Goal: Task Accomplishment & Management: Use online tool/utility

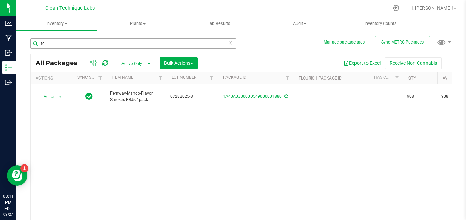
type input "f"
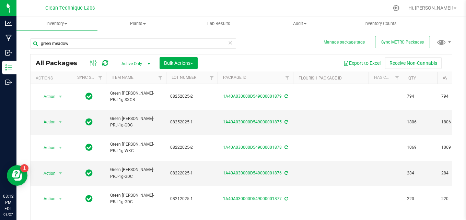
scroll to position [19, 0]
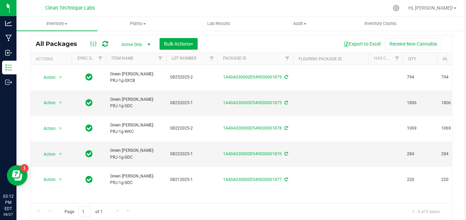
type input "green meadow"
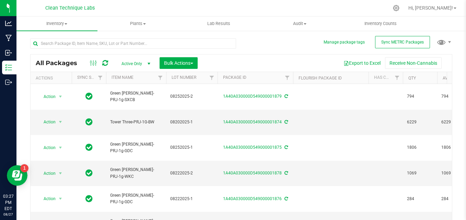
click at [244, 59] on div "Export to Excel Receive Non-Cannabis" at bounding box center [325, 63] width 244 height 12
click at [405, 11] on div at bounding box center [396, 8] width 17 height 15
click at [258, 40] on div "All Packages Active Only Active Only Lab Samples Locked All External Internal B…" at bounding box center [241, 135] width 422 height 207
click at [59, 30] on uib-tab-heading "Inventory All packages All inventory Waste log Create inventory" at bounding box center [56, 23] width 81 height 14
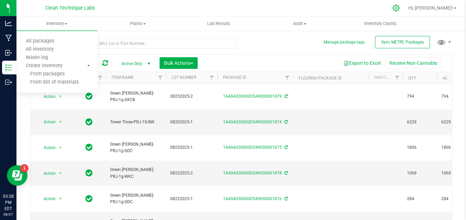
click at [400, 7] on icon at bounding box center [395, 7] width 7 height 7
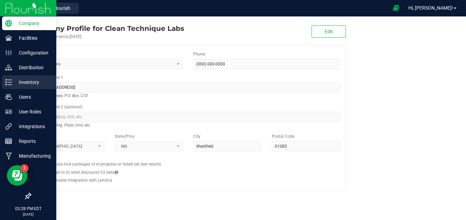
click at [10, 83] on icon at bounding box center [8, 82] width 7 height 7
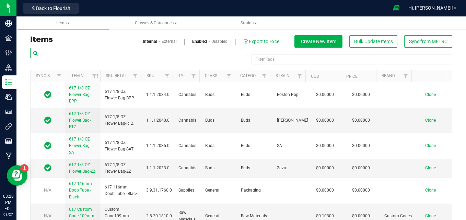
click at [69, 52] on input "text" at bounding box center [135, 53] width 211 height 10
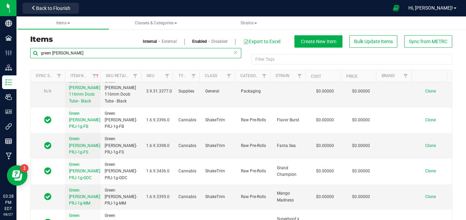
scroll to position [150, 0]
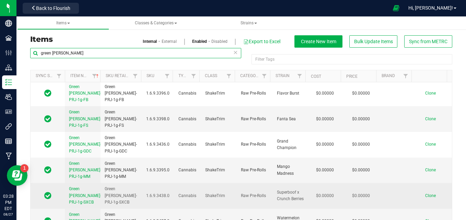
type input "green meadows"
click at [80, 187] on span "Green [PERSON_NAME]-PRJ-1g-SXCB" at bounding box center [85, 196] width 32 height 18
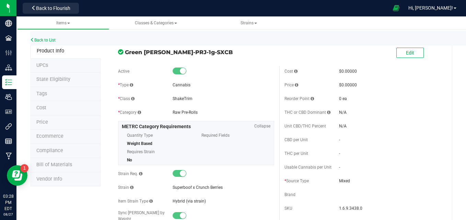
click at [55, 164] on span "Bill of Materials" at bounding box center [54, 165] width 36 height 6
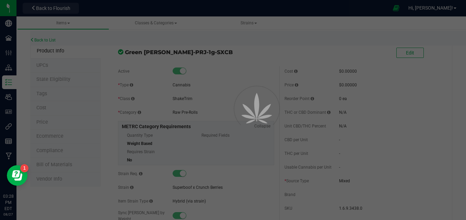
select select "591"
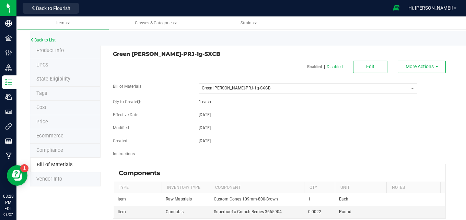
click at [55, 164] on span "Bill of Materials" at bounding box center [55, 165] width 36 height 6
